Goal: Check status: Check status

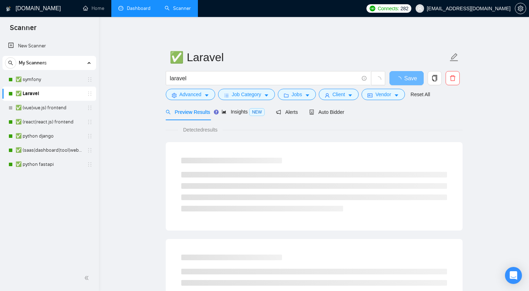
click at [130, 11] on link "Dashboard" at bounding box center [134, 8] width 32 height 6
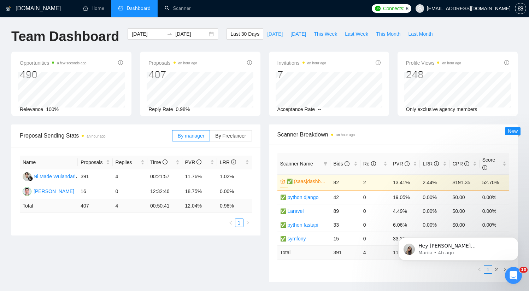
click at [272, 35] on span "[DATE]" at bounding box center [275, 34] width 16 height 8
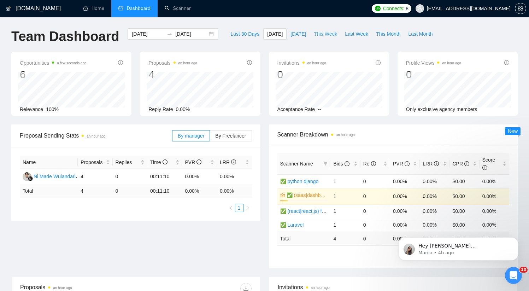
click at [325, 31] on span "This Week" at bounding box center [325, 34] width 23 height 8
type input "[DATE]"
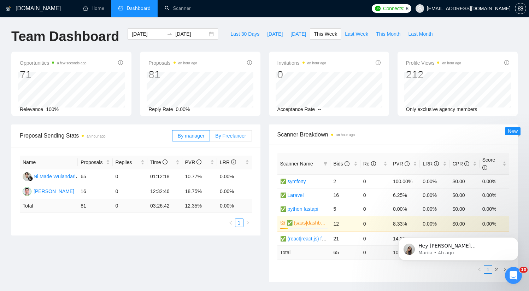
click at [228, 138] on label "By Freelancer" at bounding box center [231, 135] width 42 height 11
click at [210, 137] on input "By Freelancer" at bounding box center [210, 137] width 0 height 0
click at [185, 138] on span "By manager" at bounding box center [191, 136] width 27 height 6
click at [172, 137] on input "By manager" at bounding box center [172, 137] width 0 height 0
click at [209, 135] on label "By manager" at bounding box center [191, 135] width 38 height 11
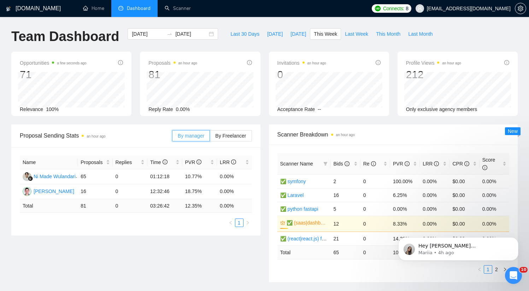
click at [172, 137] on input "By manager" at bounding box center [172, 137] width 0 height 0
click at [224, 134] on span "By Freelancer" at bounding box center [230, 136] width 31 height 6
click at [210, 137] on input "By Freelancer" at bounding box center [210, 137] width 0 height 0
